Goal: Check status: Check status

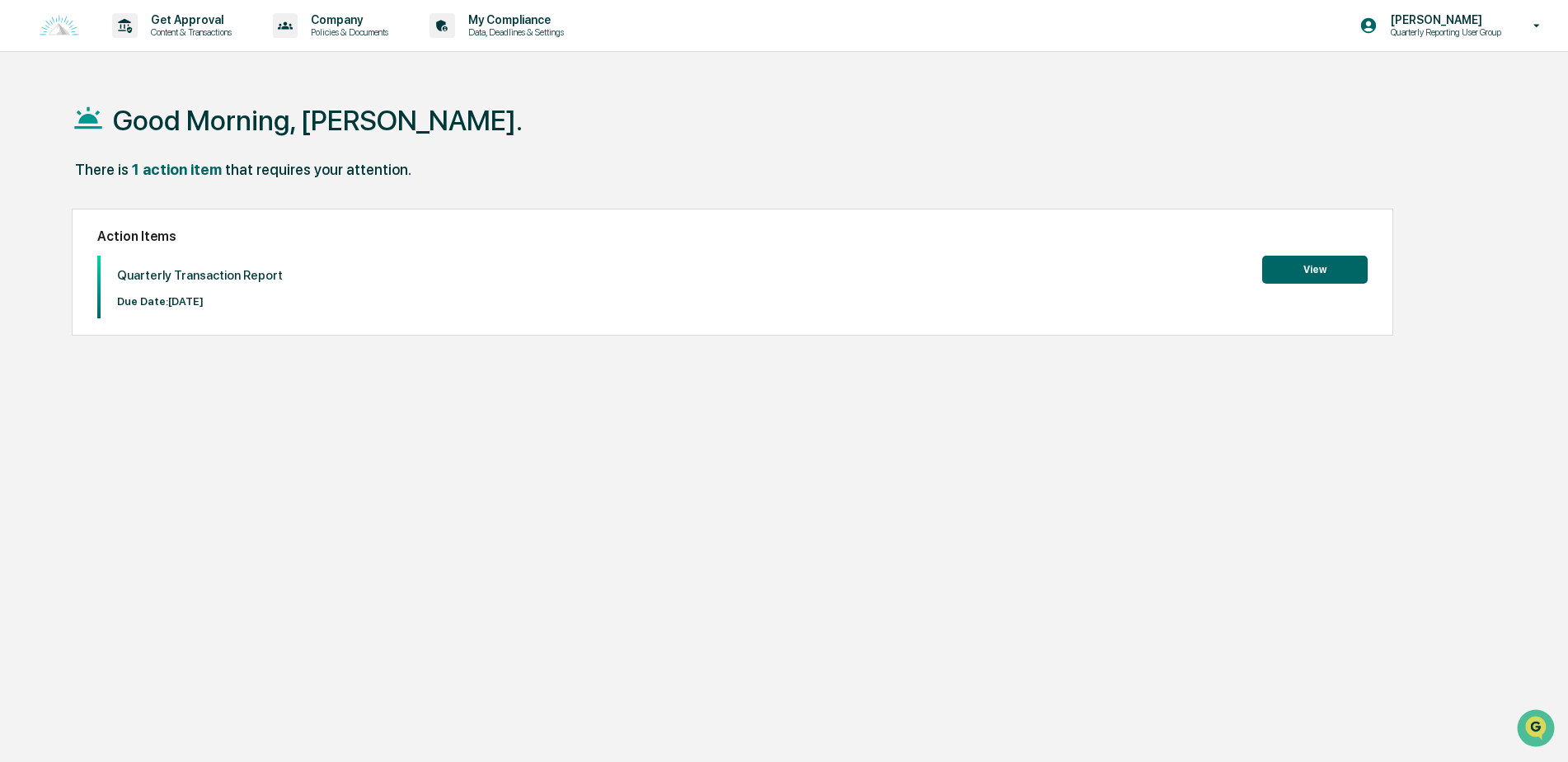
click at [1292, 270] on button "View" at bounding box center [1314, 269] width 106 height 28
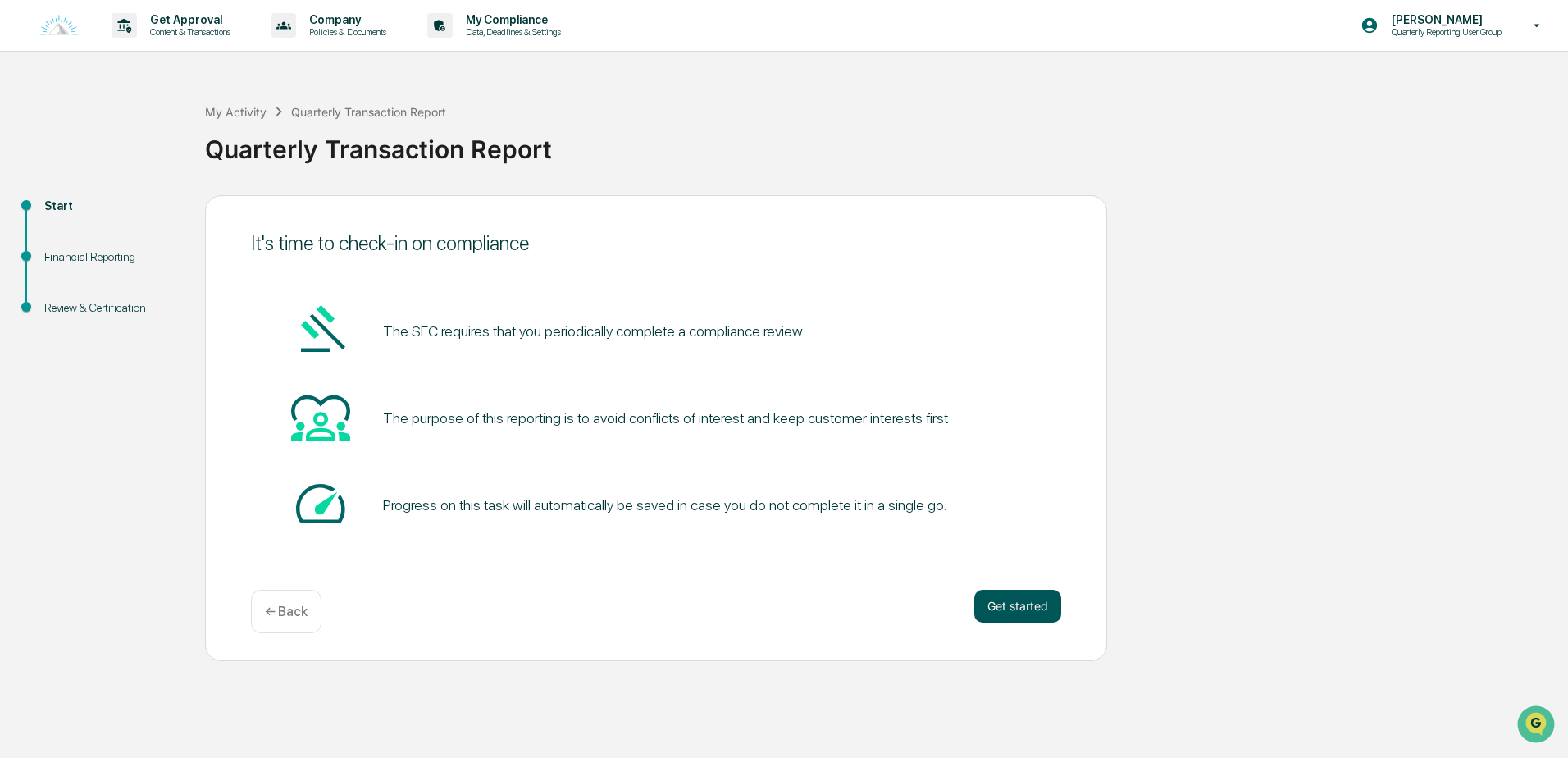
click at [1028, 609] on button "Get started" at bounding box center [1017, 606] width 87 height 33
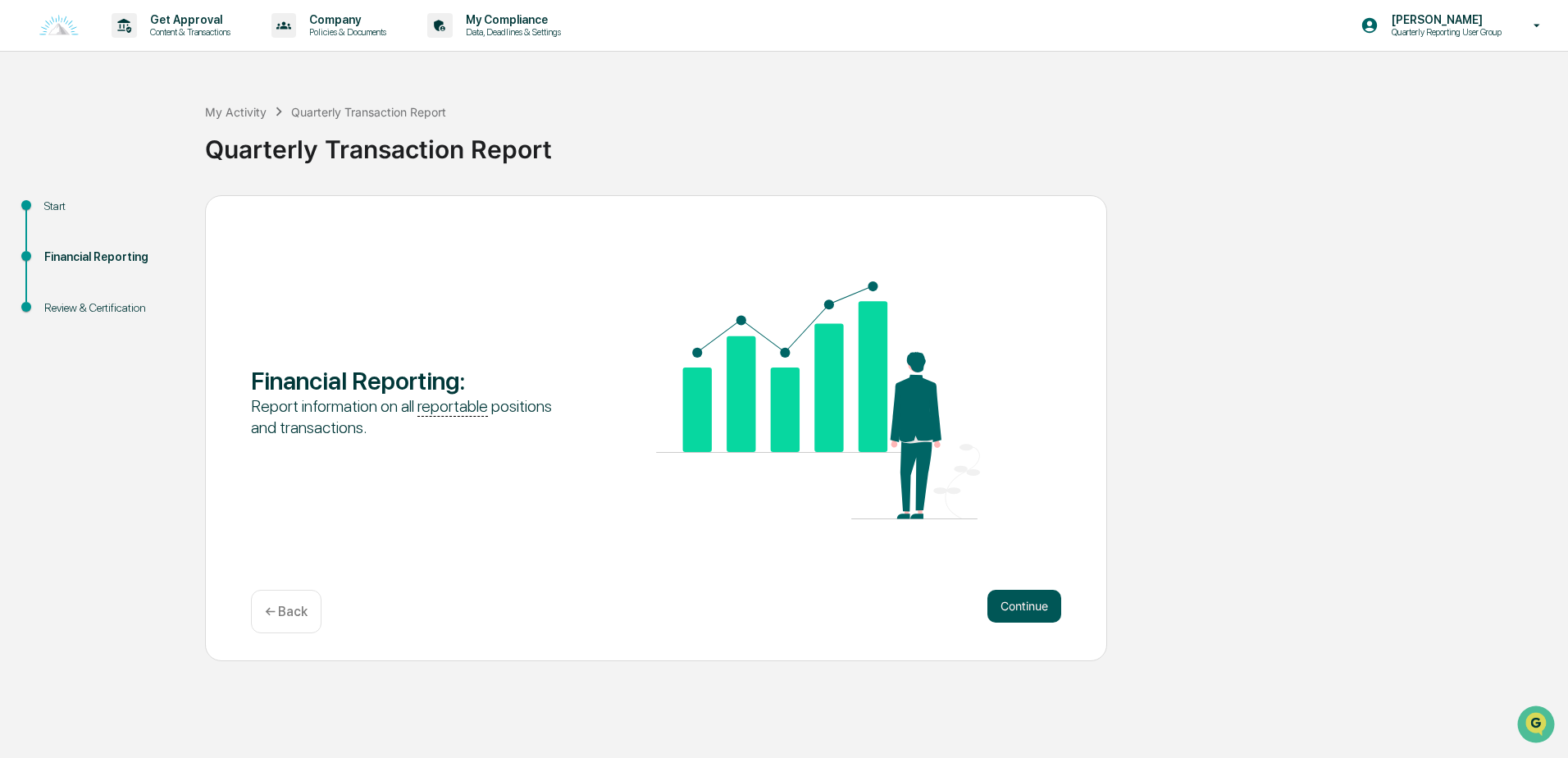
click at [1037, 609] on button "Continue" at bounding box center [1025, 606] width 74 height 33
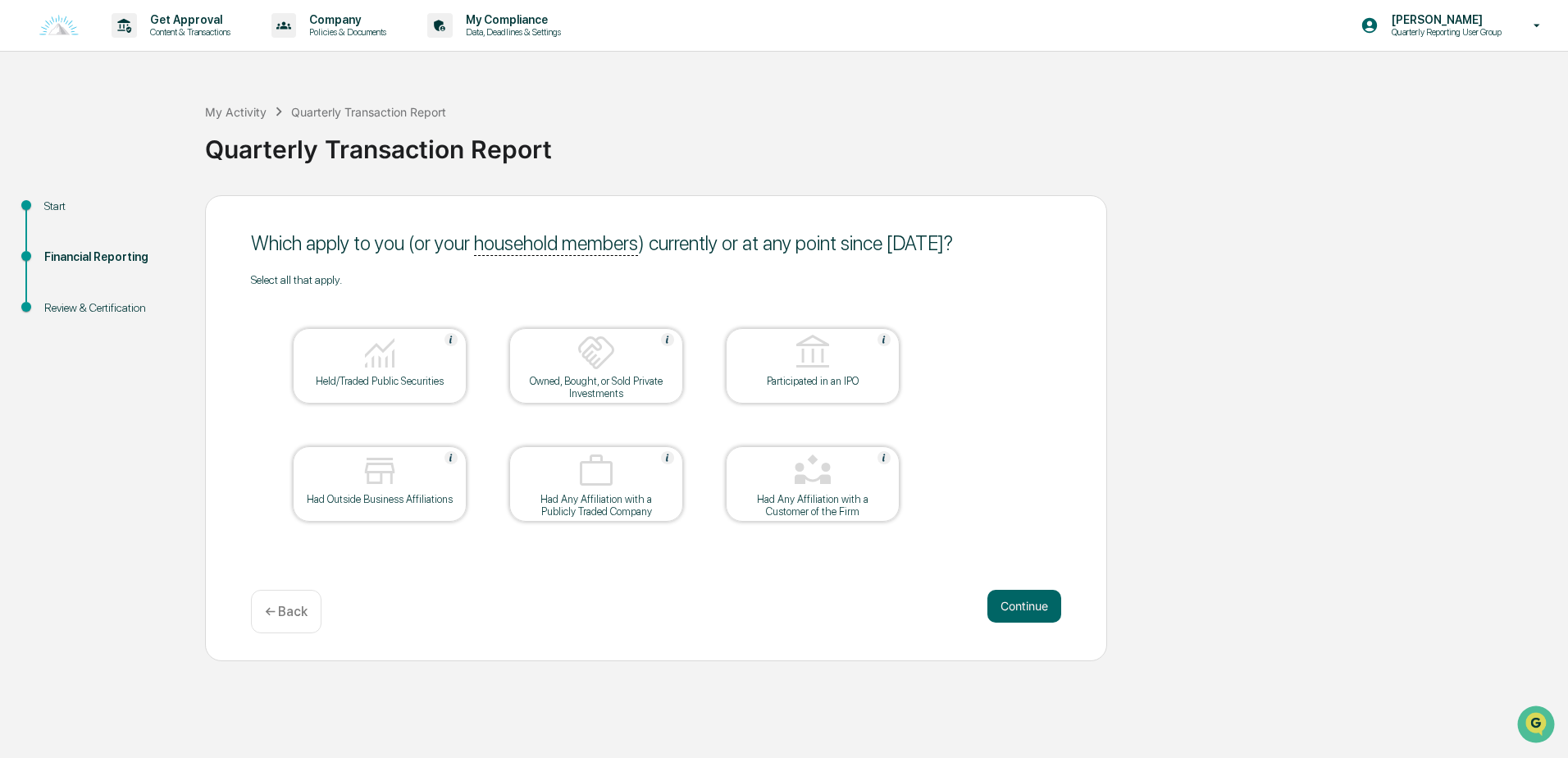
click at [623, 374] on div at bounding box center [596, 354] width 164 height 42
click at [1033, 603] on button "Continue" at bounding box center [1025, 606] width 74 height 33
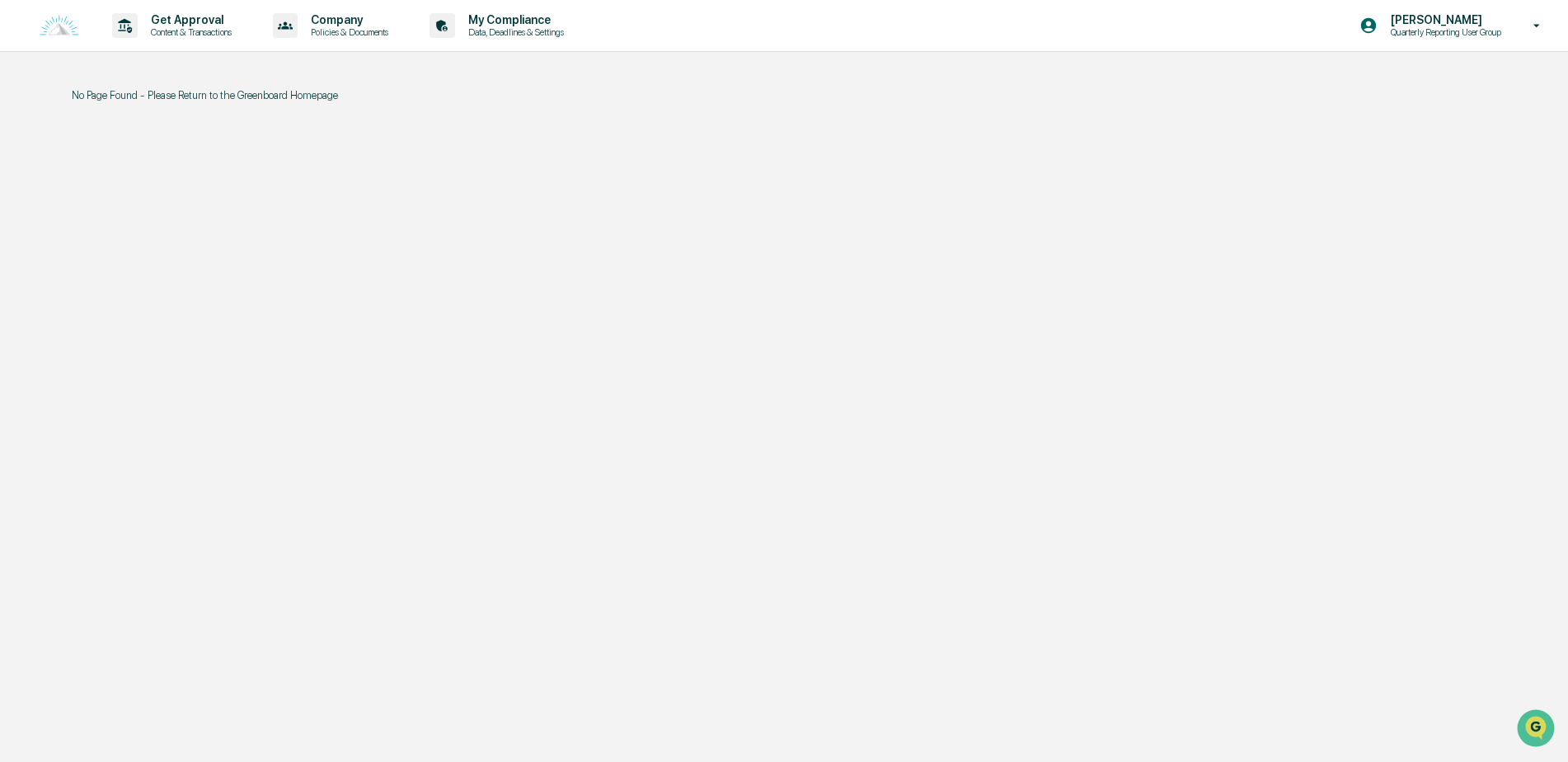
click at [51, 23] on img at bounding box center [60, 25] width 40 height 23
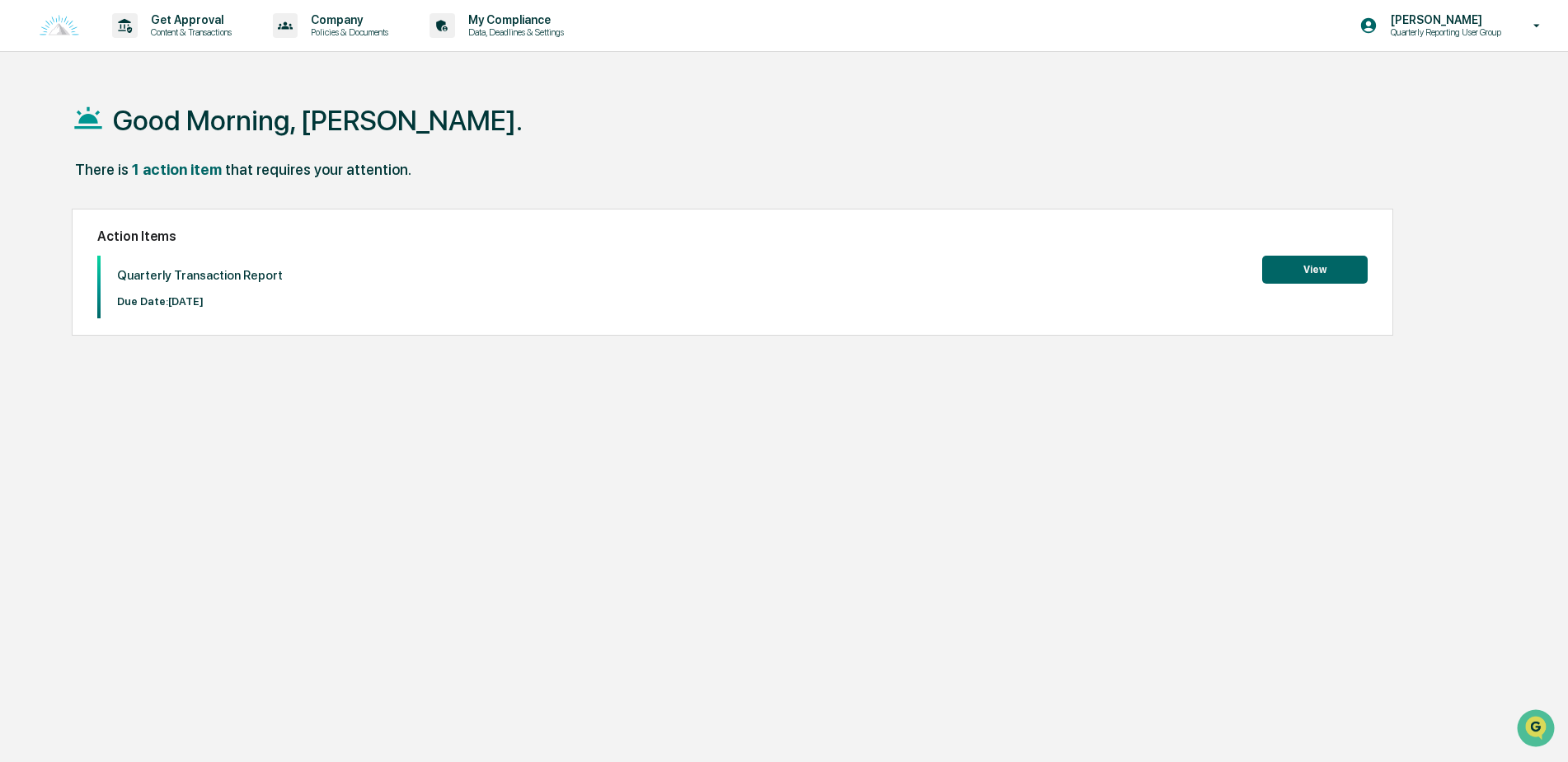
click at [1307, 276] on button "View" at bounding box center [1314, 269] width 106 height 28
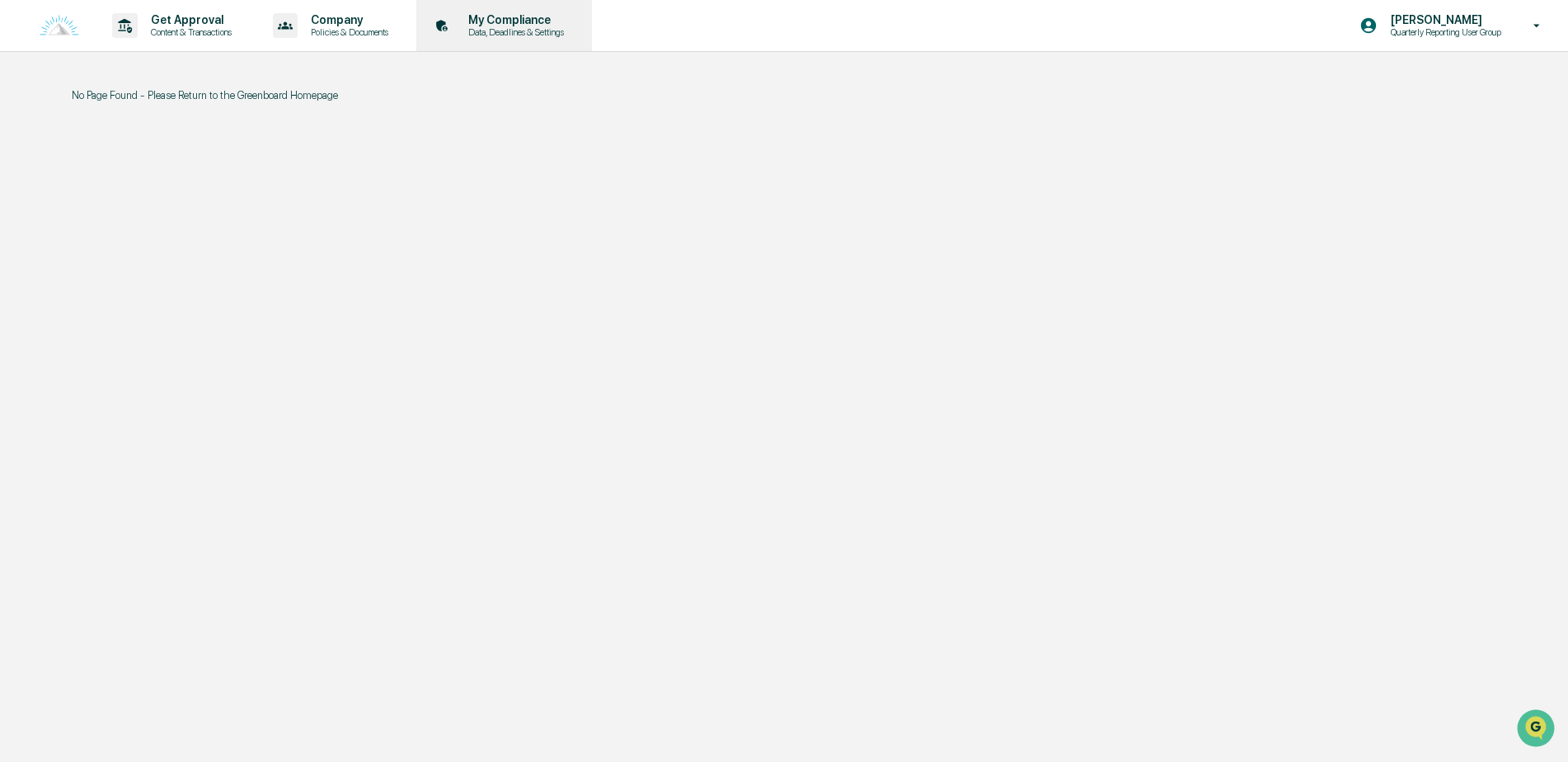
click at [549, 29] on p "Data, Deadlines & Settings" at bounding box center [514, 32] width 117 height 12
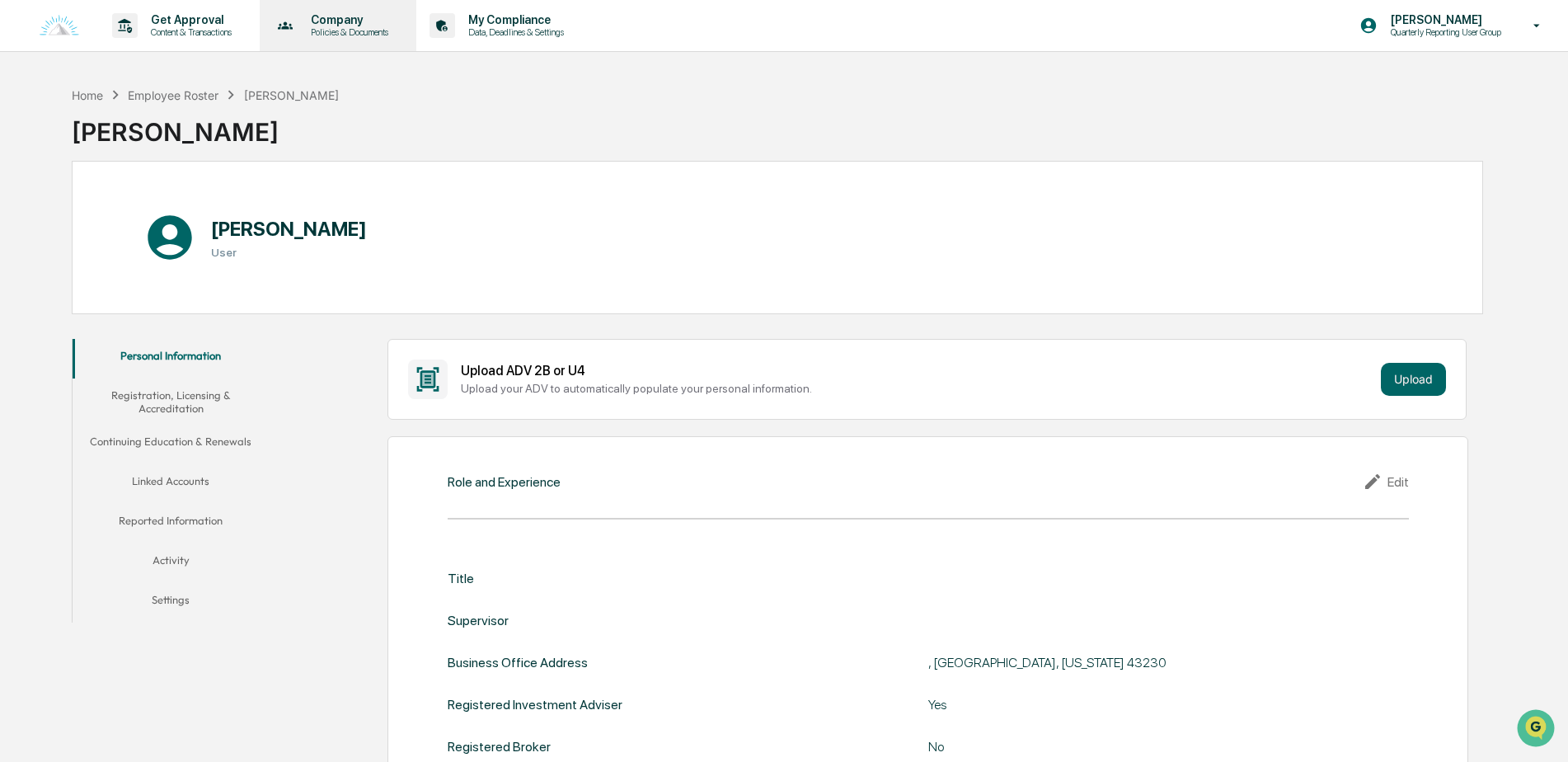
click at [347, 24] on p "Company" at bounding box center [348, 20] width 99 height 14
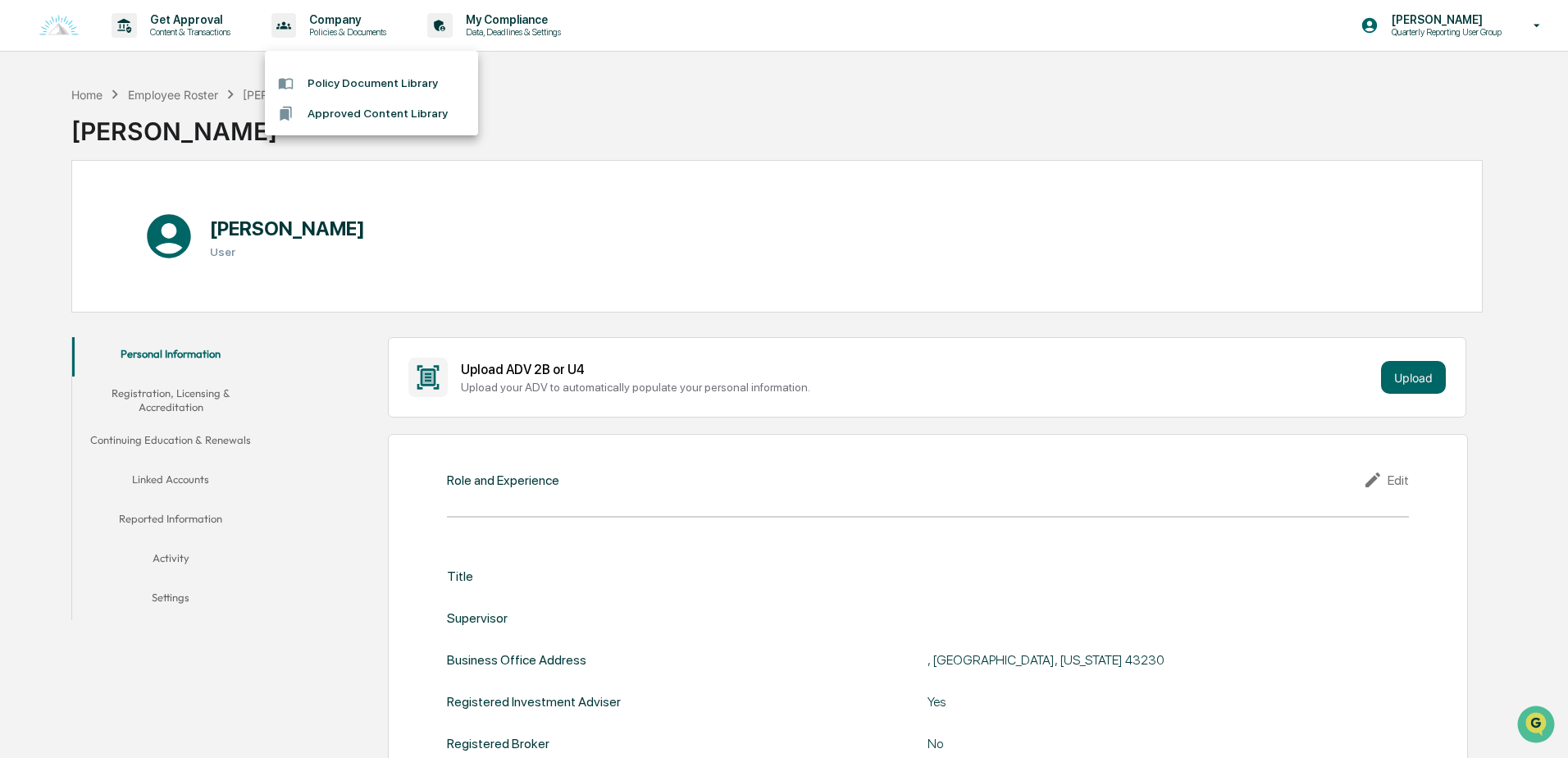
click at [178, 24] on div at bounding box center [784, 379] width 1568 height 758
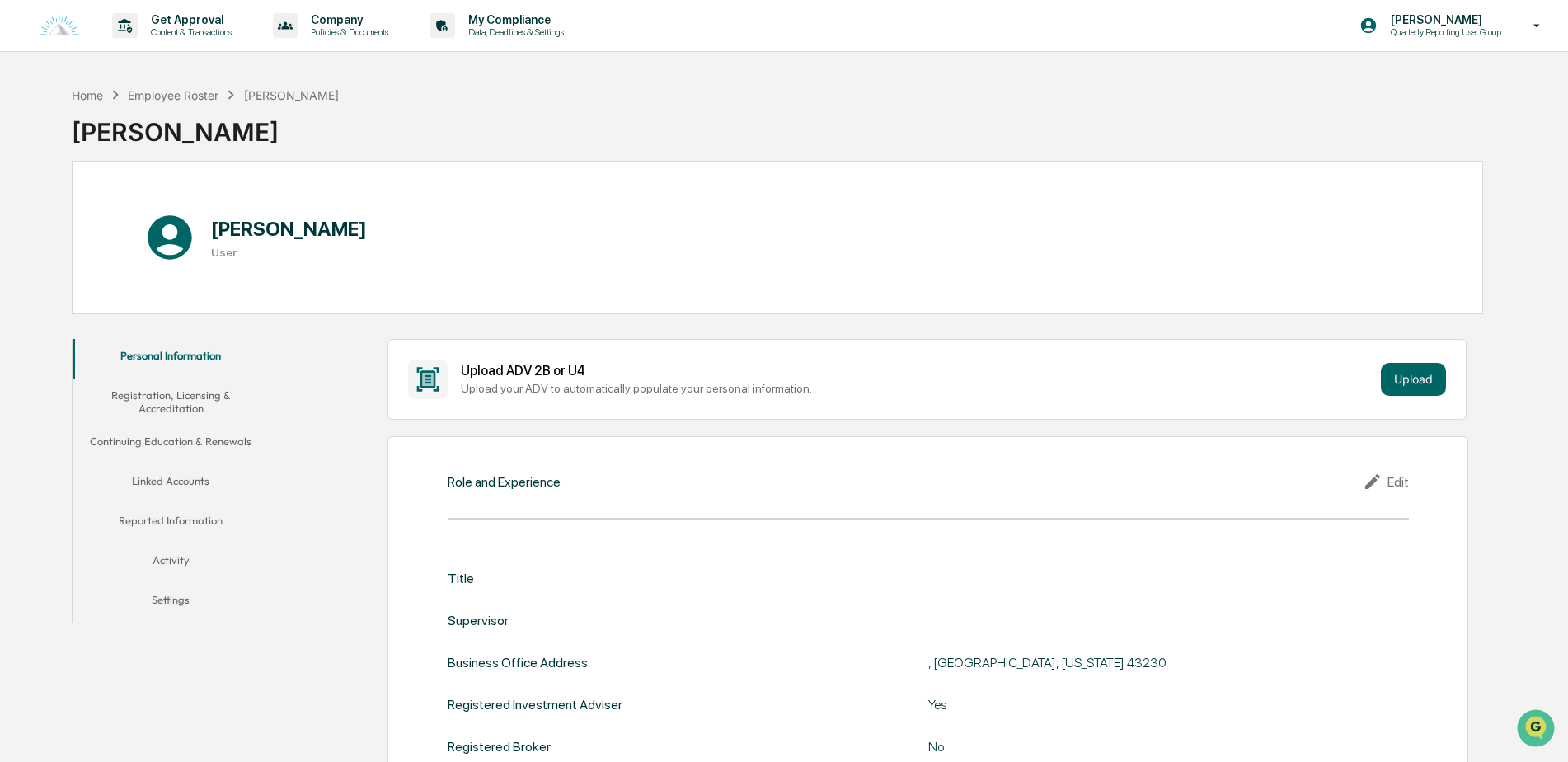
click at [179, 24] on p "Get Approval" at bounding box center [189, 20] width 102 height 14
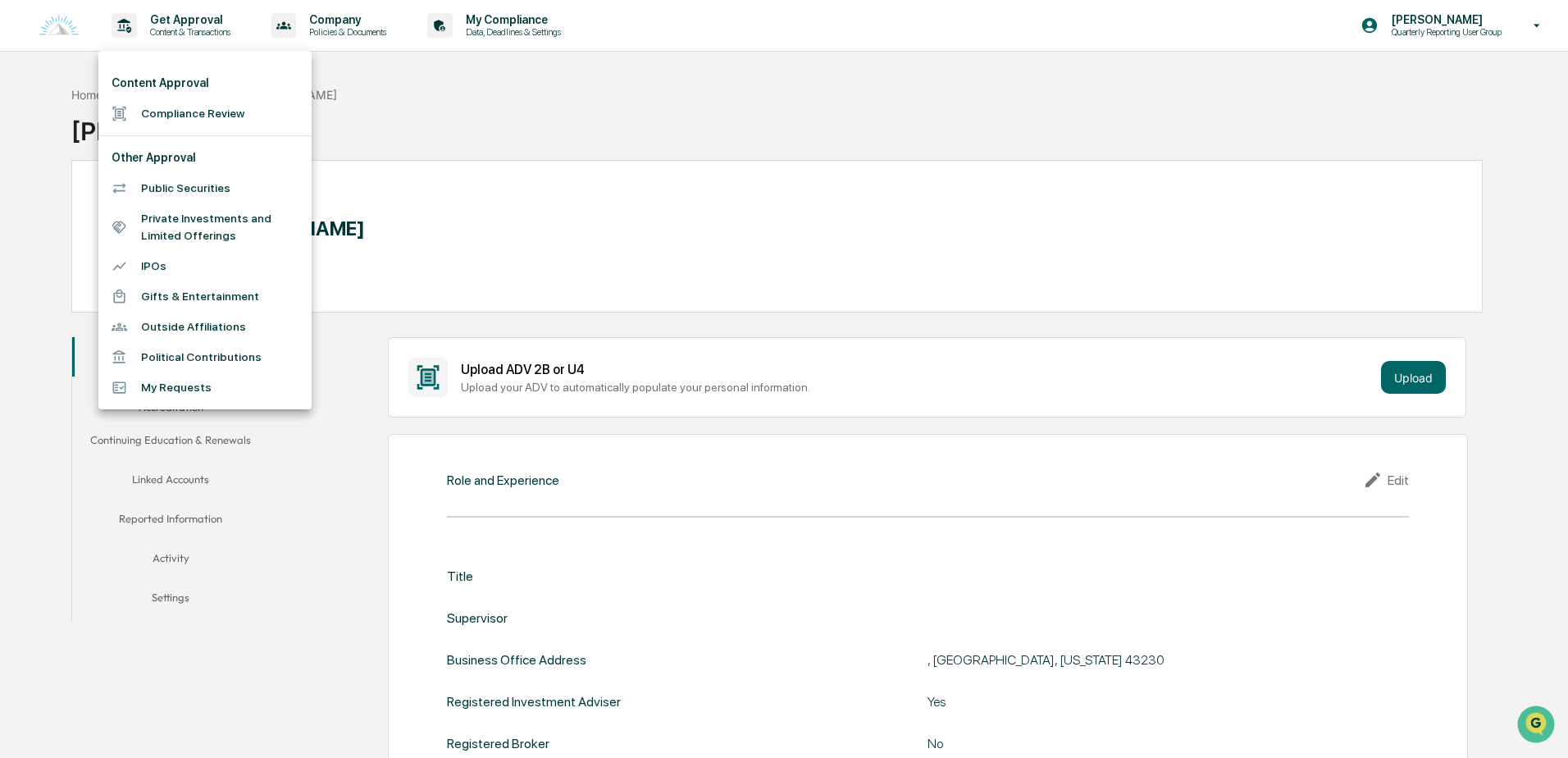
click at [471, 110] on div at bounding box center [784, 379] width 1568 height 758
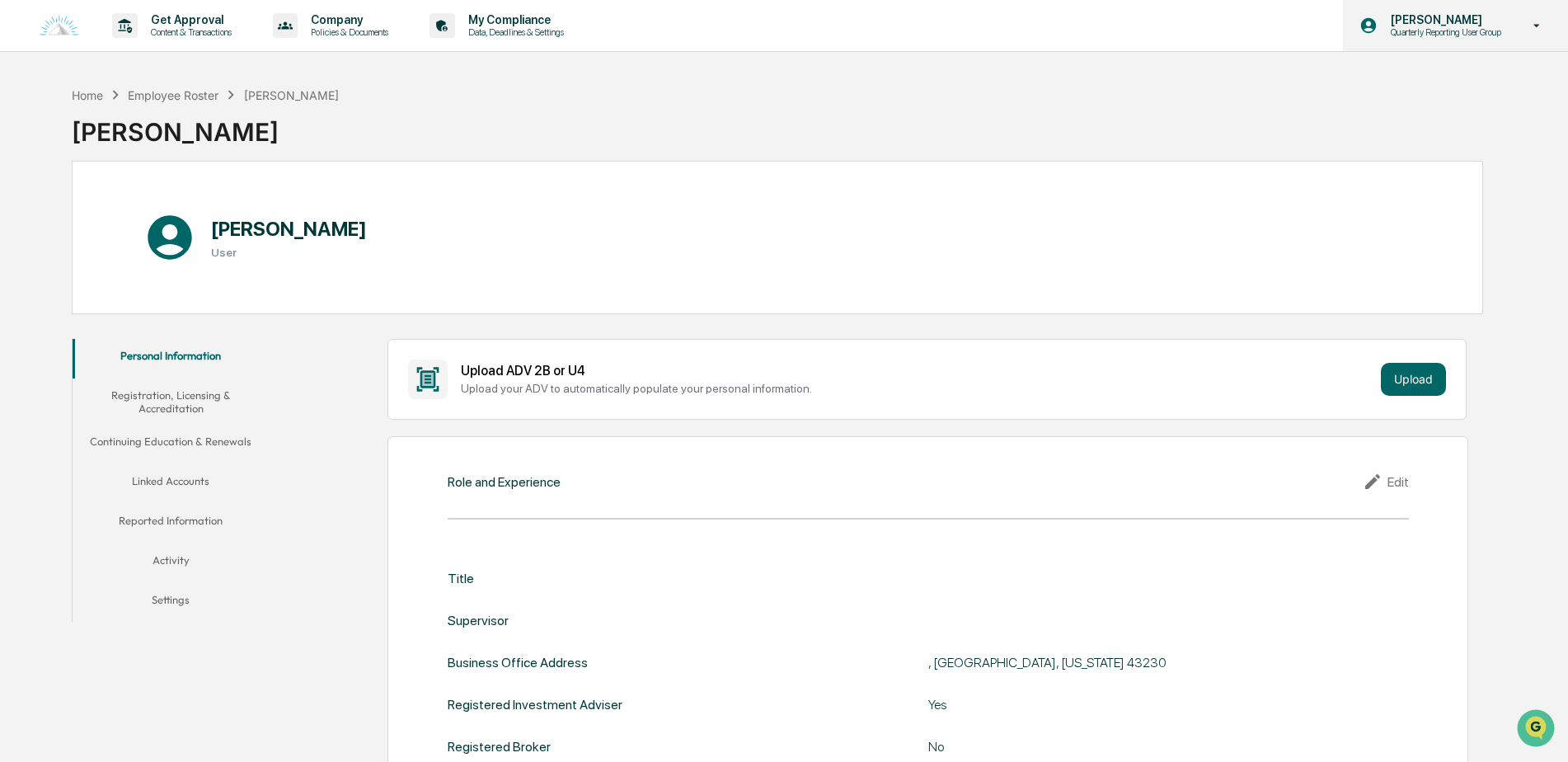
click at [1442, 23] on p "[PERSON_NAME]" at bounding box center [1443, 20] width 132 height 14
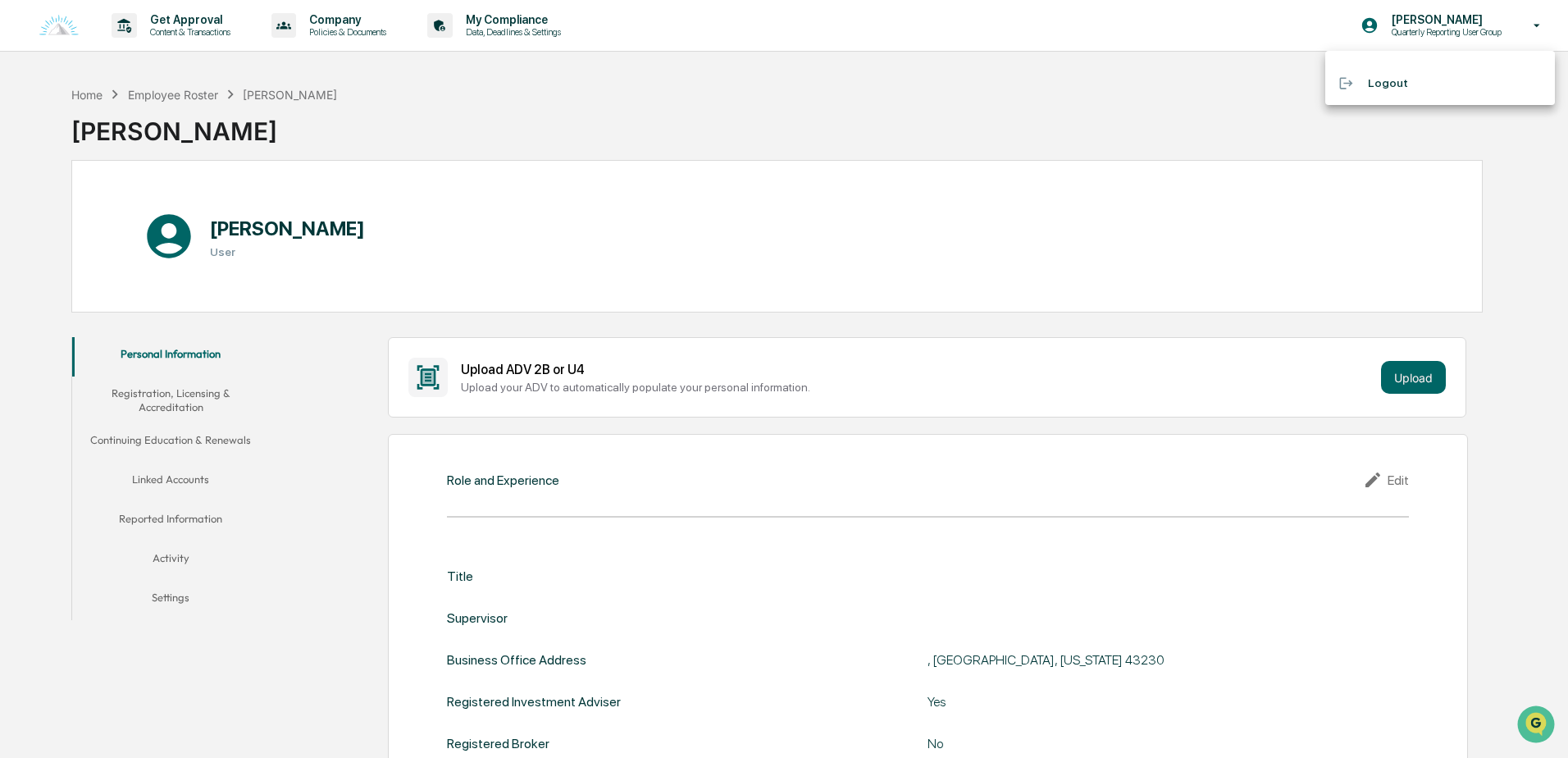
click at [1220, 93] on div at bounding box center [784, 379] width 1568 height 758
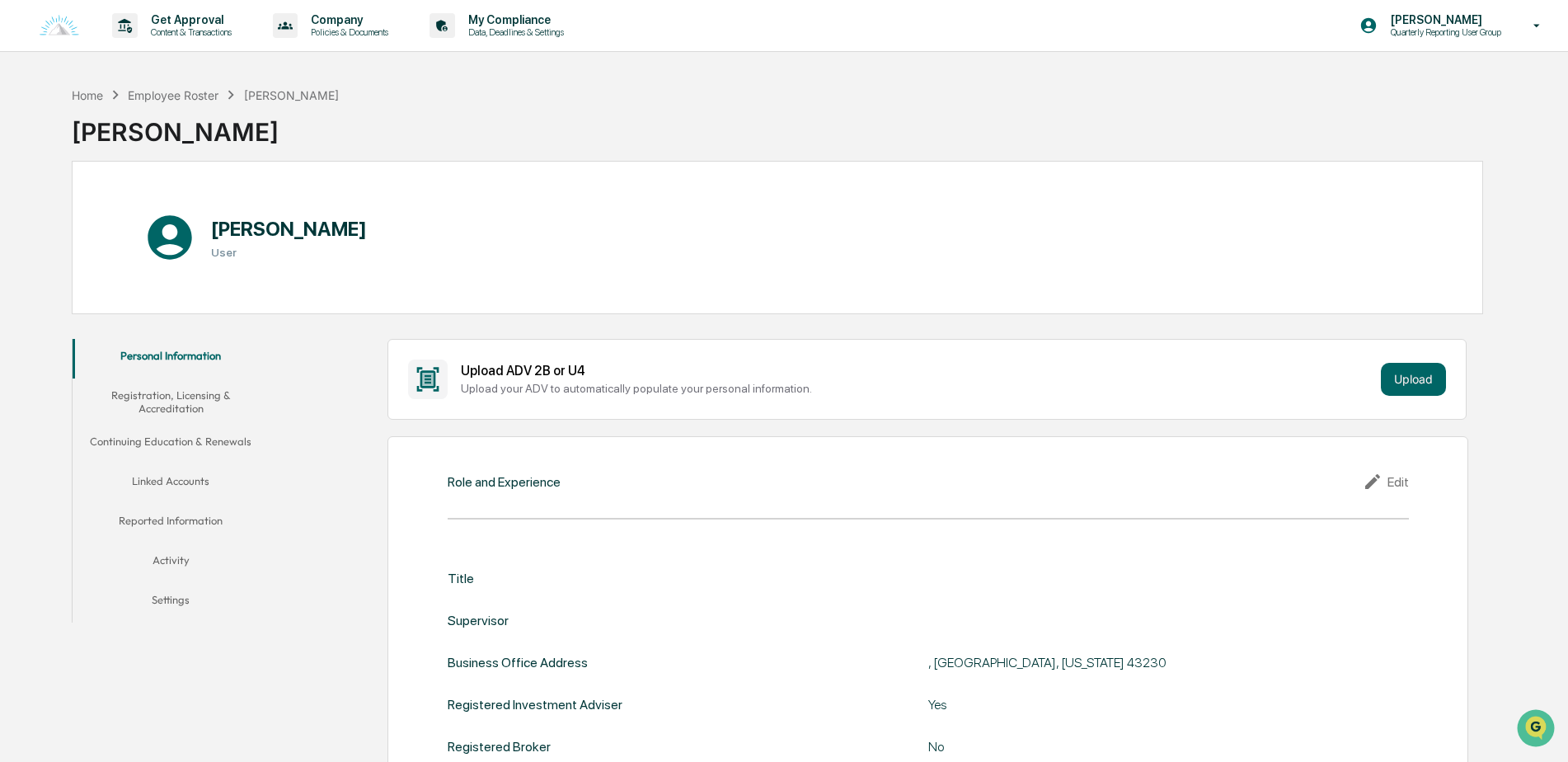
click at [181, 559] on button "Activity" at bounding box center [171, 563] width 197 height 40
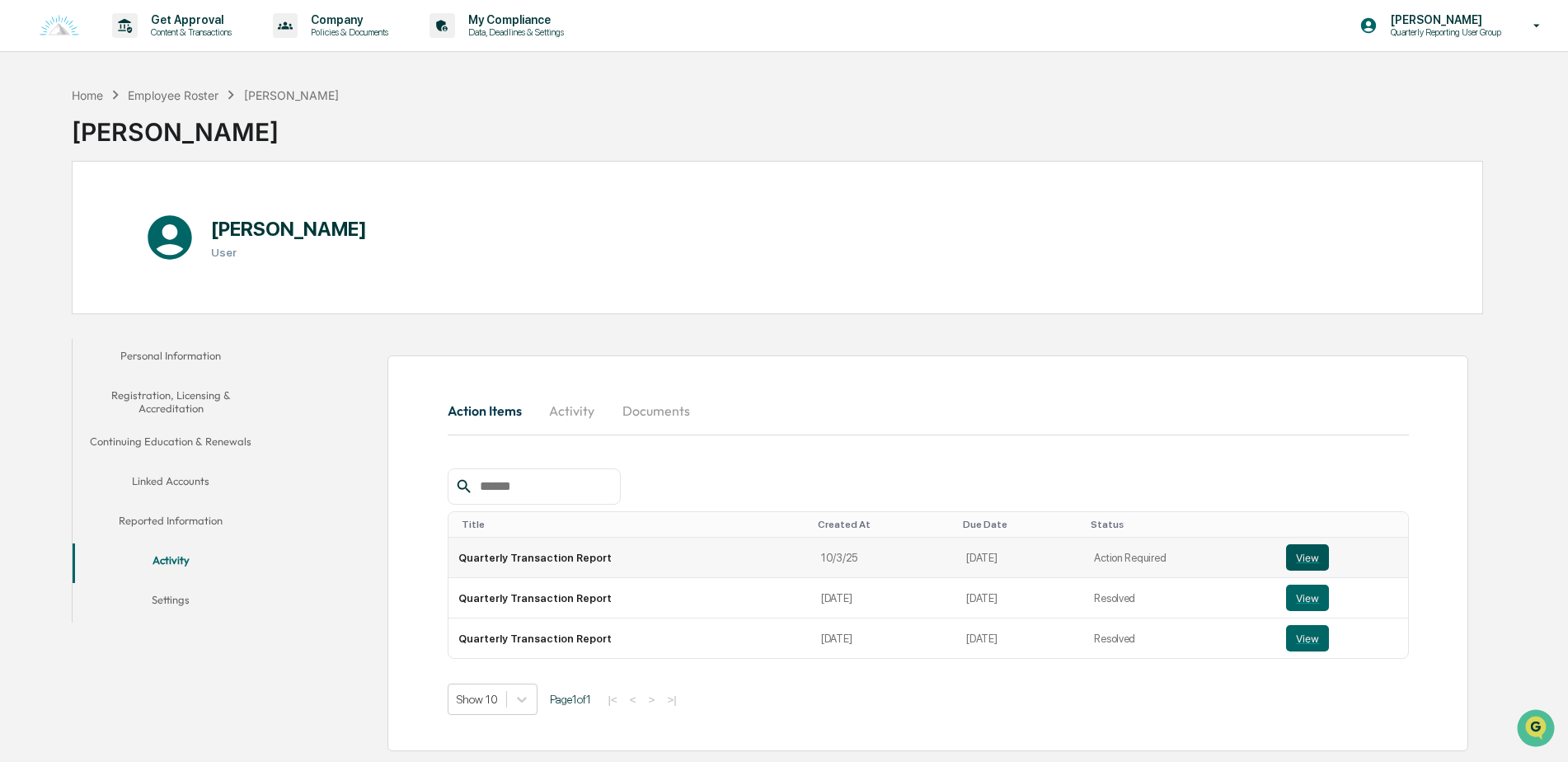
click at [1298, 556] on button "View" at bounding box center [1307, 557] width 42 height 26
